Goal: Task Accomplishment & Management: Manage account settings

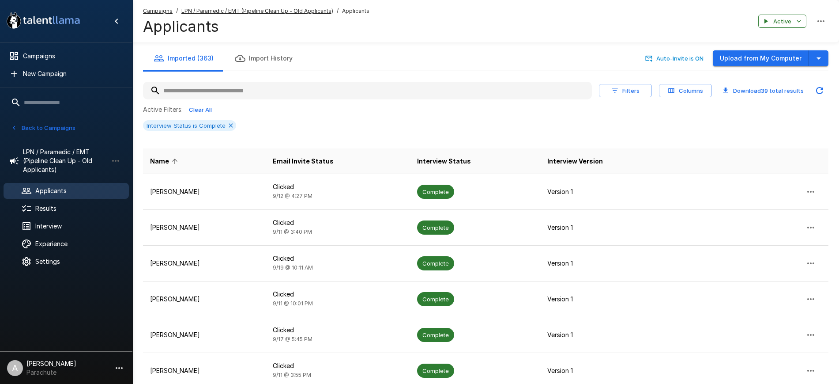
click at [279, 88] on input "text" at bounding box center [367, 91] width 449 height 16
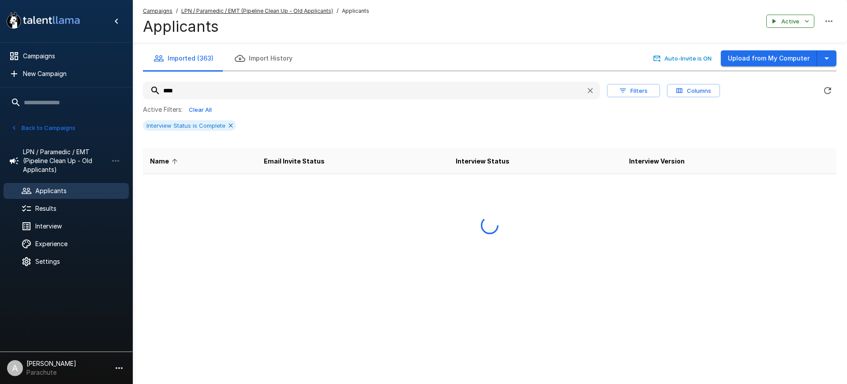
type input "****"
click at [57, 192] on span "Applicants" at bounding box center [78, 190] width 87 height 9
click at [58, 58] on span "Campaigns" at bounding box center [72, 56] width 99 height 9
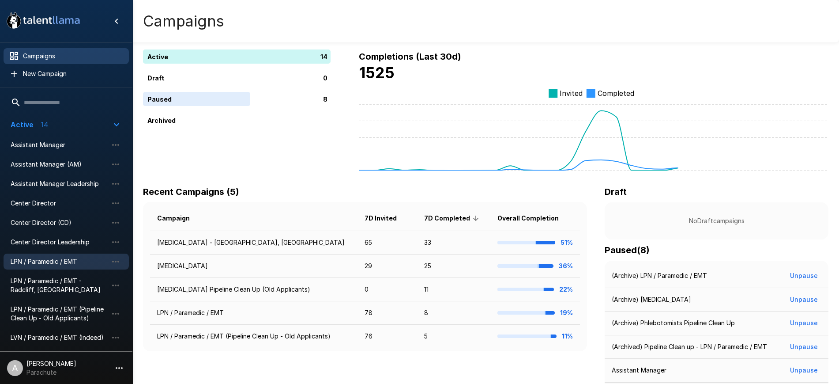
click at [61, 262] on span "LPN / Paramedic / EMT" at bounding box center [59, 261] width 97 height 9
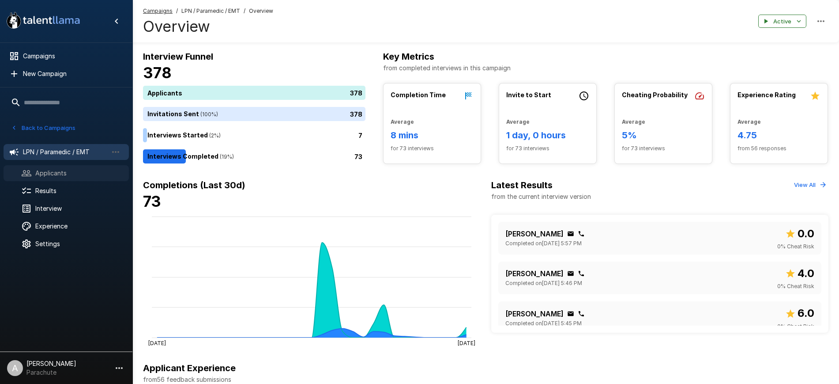
click at [68, 169] on span "Applicants" at bounding box center [78, 173] width 87 height 9
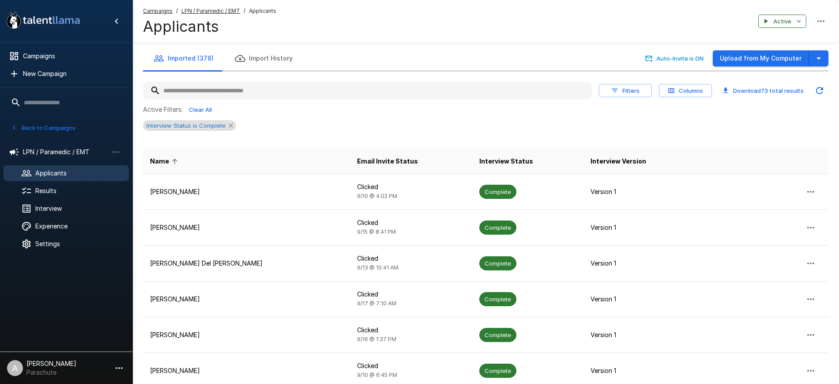
click at [229, 126] on icon at bounding box center [230, 125] width 7 height 7
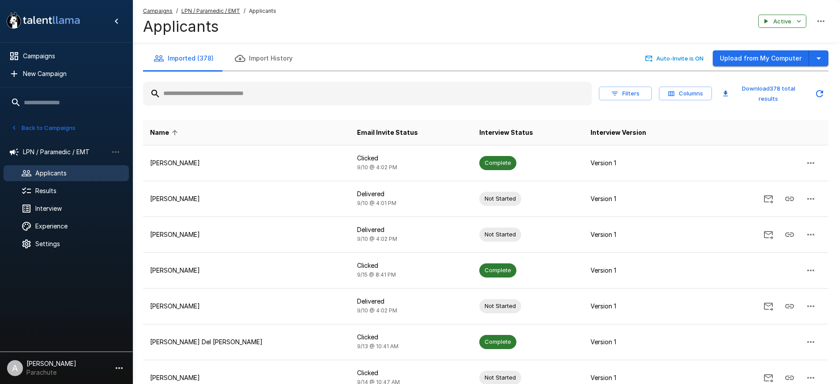
click at [261, 98] on input "text" at bounding box center [367, 94] width 449 height 16
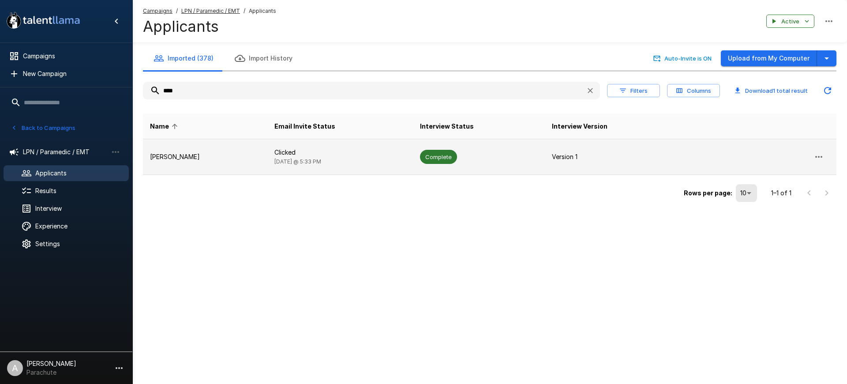
type input "****"
click at [181, 163] on td "[PERSON_NAME]" at bounding box center [205, 157] width 124 height 36
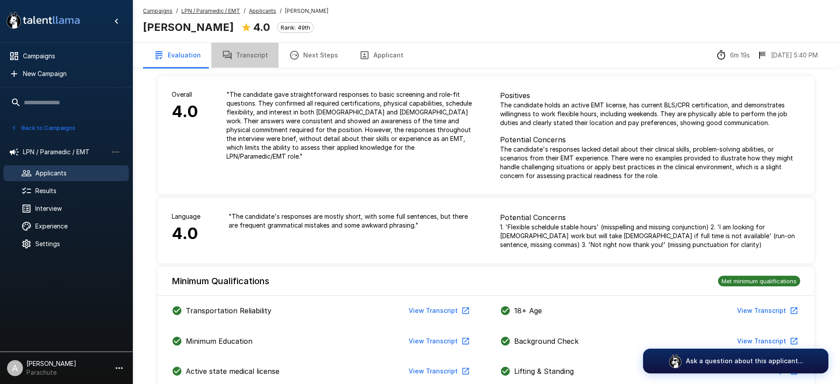
click at [260, 54] on button "Transcript" at bounding box center [244, 55] width 67 height 25
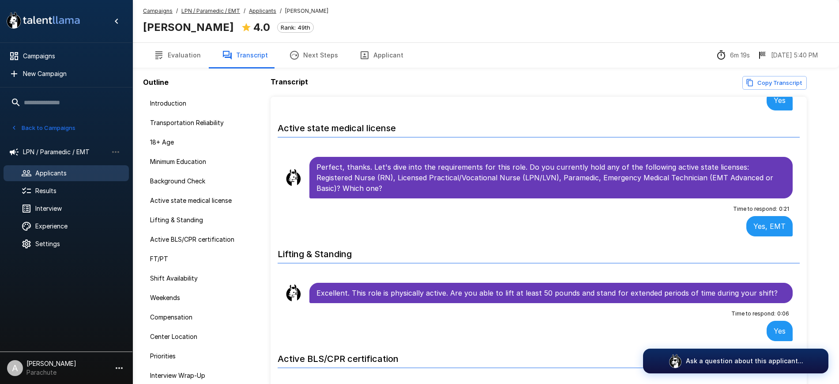
scroll to position [643, 0]
